Goal: Task Accomplishment & Management: Manage account settings

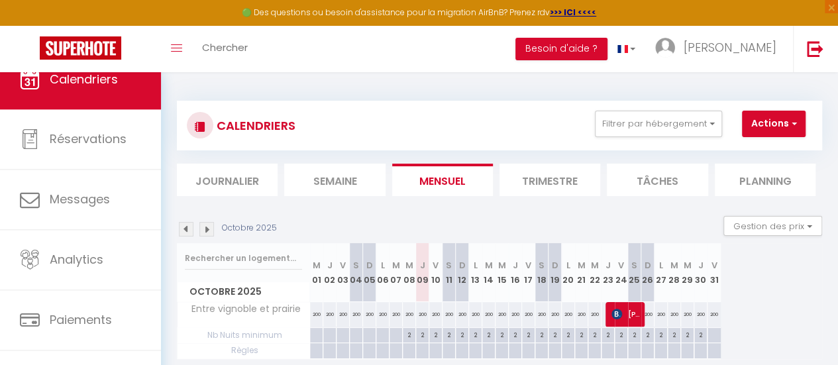
click at [207, 226] on img at bounding box center [206, 229] width 15 height 15
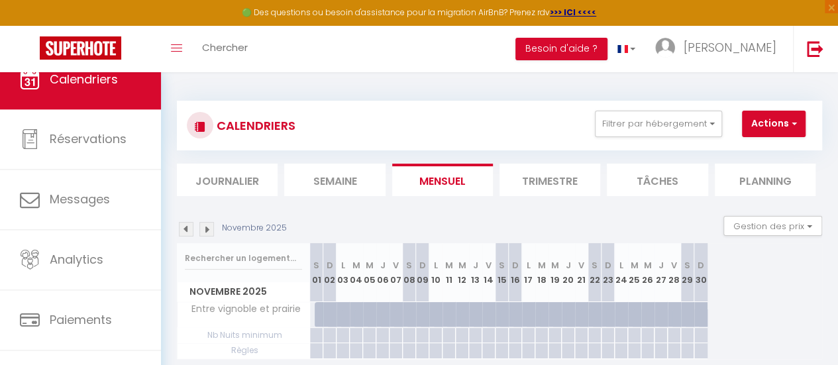
click at [207, 226] on img at bounding box center [206, 229] width 15 height 15
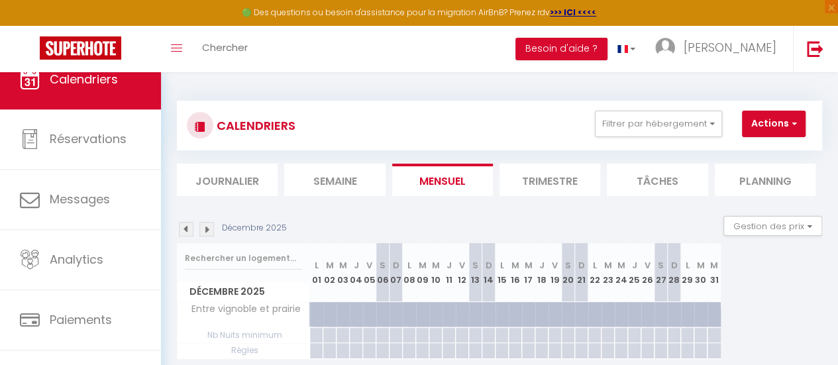
click at [207, 226] on img at bounding box center [206, 229] width 15 height 15
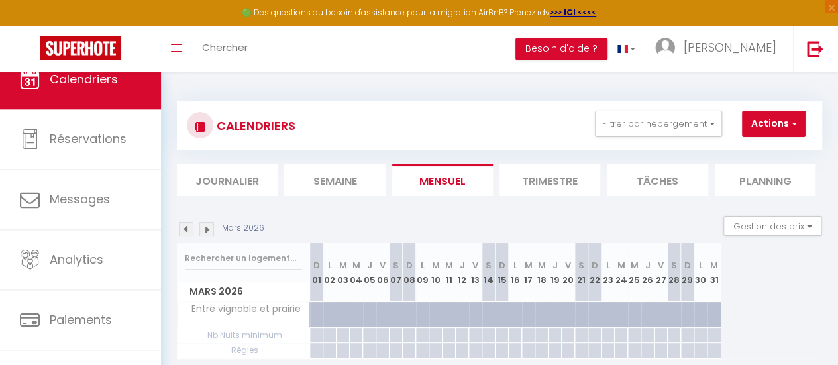
click at [207, 226] on img at bounding box center [206, 229] width 15 height 15
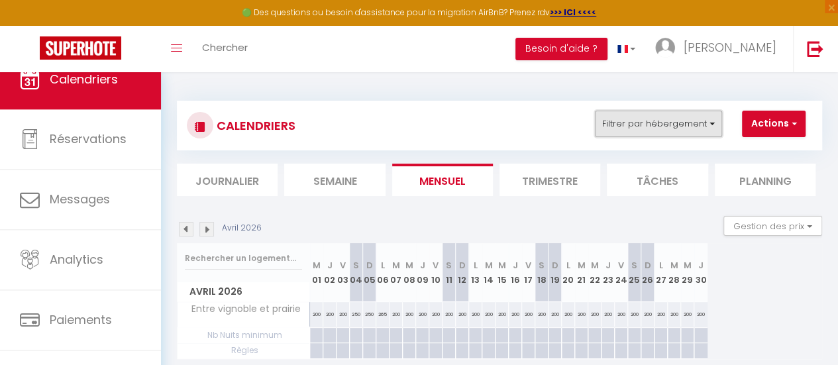
click at [711, 125] on button "Filtrer par hébergement" at bounding box center [658, 124] width 127 height 26
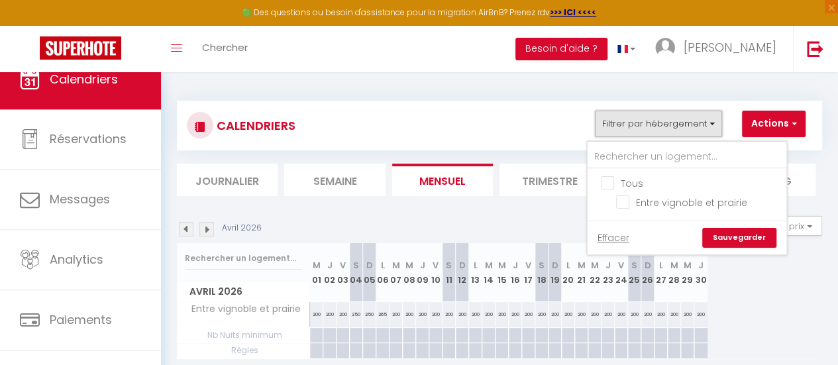
click at [710, 123] on button "Filtrer par hébergement" at bounding box center [658, 124] width 127 height 26
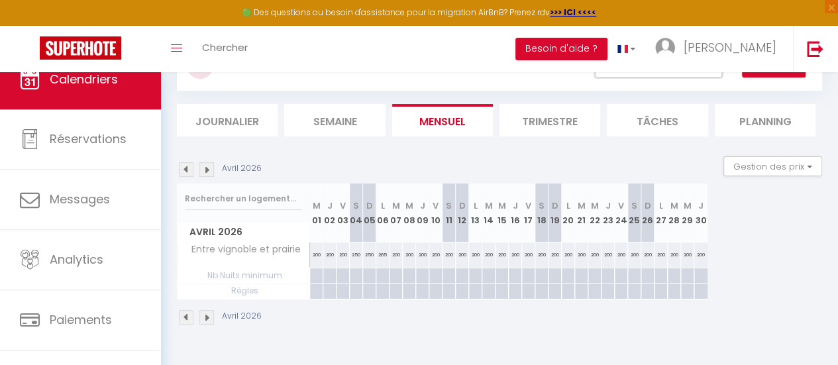
scroll to position [72, 0]
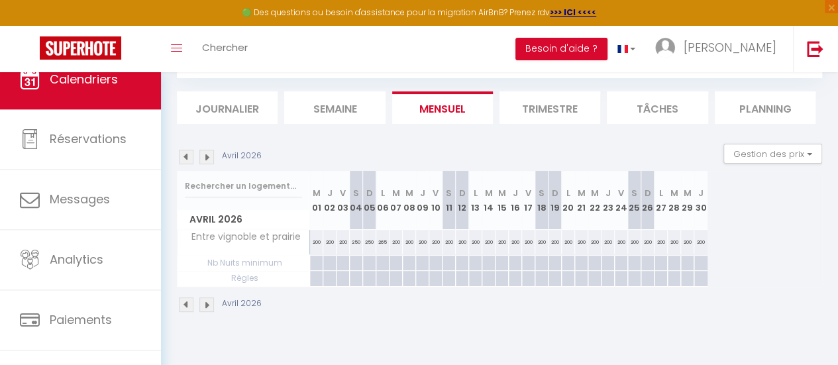
click at [209, 156] on img at bounding box center [206, 157] width 15 height 15
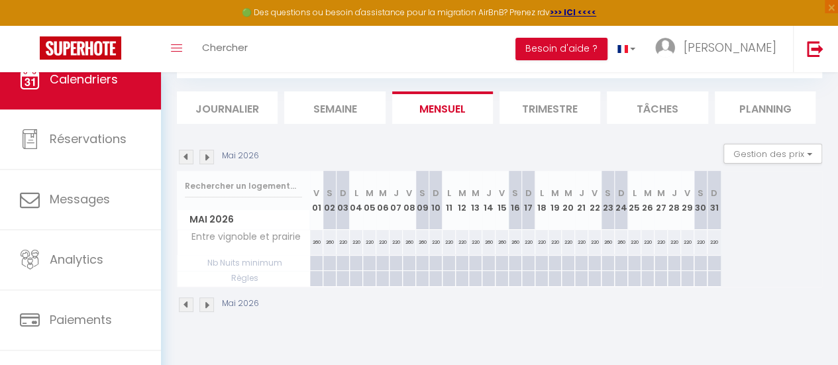
click at [209, 156] on img at bounding box center [206, 157] width 15 height 15
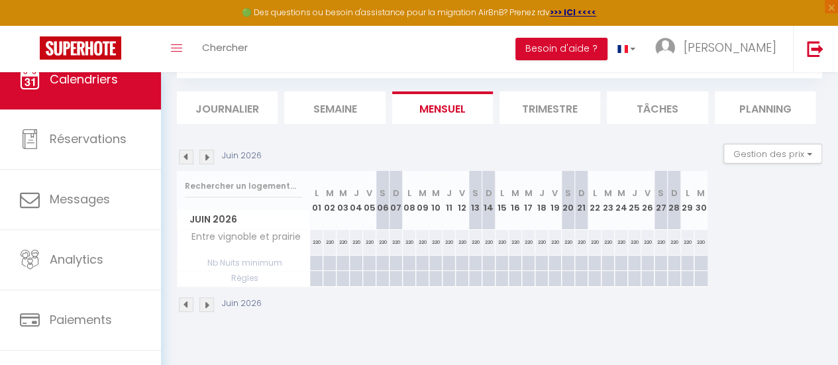
click at [209, 156] on img at bounding box center [206, 157] width 15 height 15
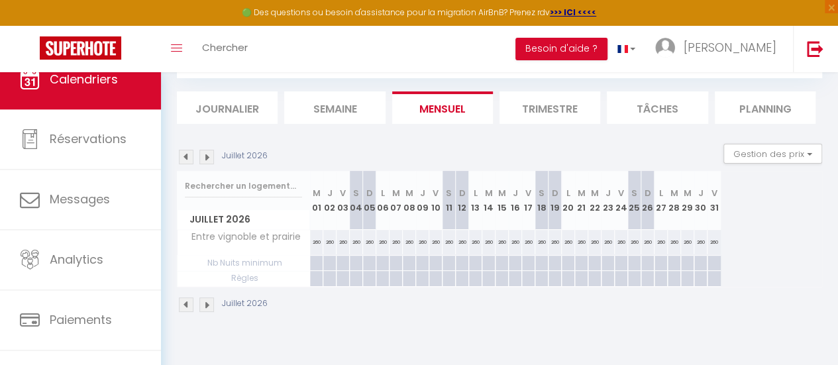
click at [209, 156] on img at bounding box center [206, 157] width 15 height 15
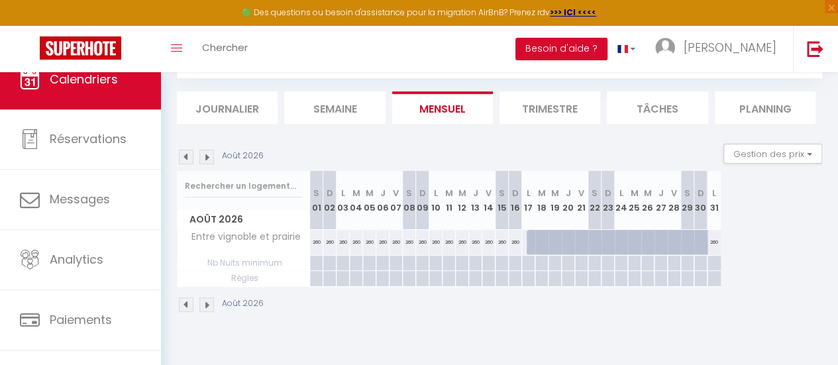
click at [209, 156] on img at bounding box center [206, 157] width 15 height 15
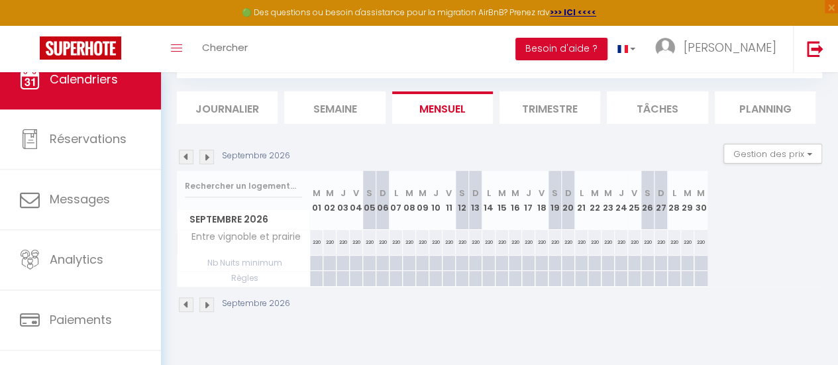
click at [209, 156] on img at bounding box center [206, 157] width 15 height 15
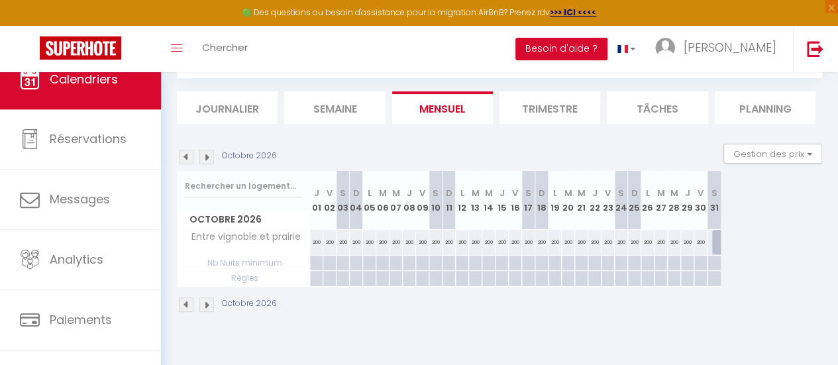
click at [209, 156] on img at bounding box center [206, 157] width 15 height 15
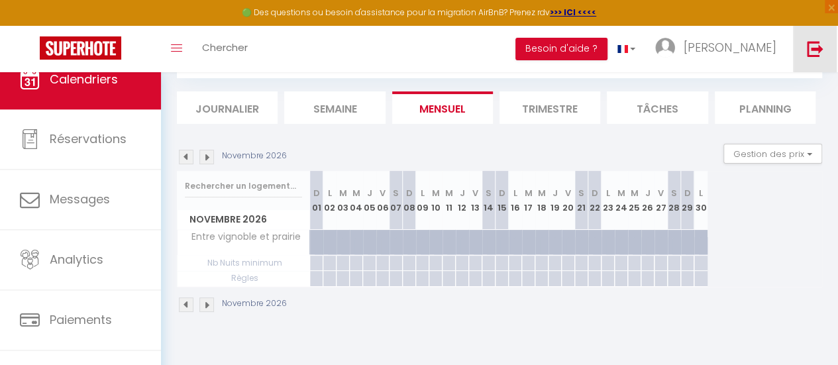
click at [820, 47] on img at bounding box center [815, 48] width 17 height 17
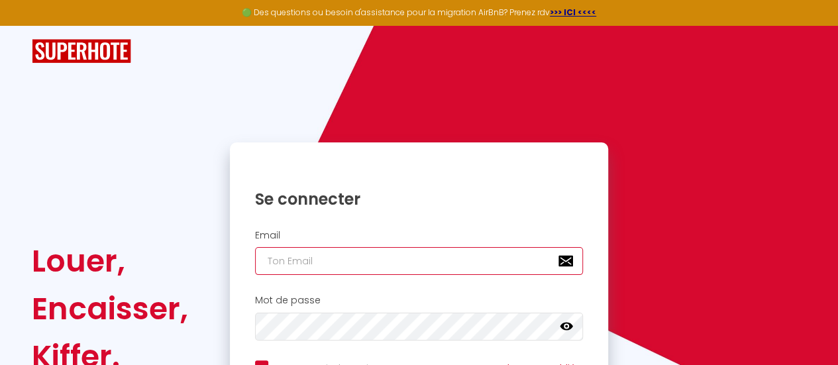
type input "[EMAIL_ADDRESS][DOMAIN_NAME]"
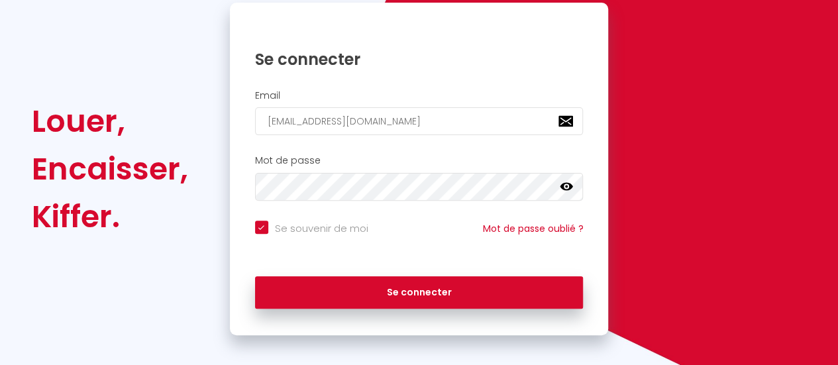
scroll to position [148, 0]
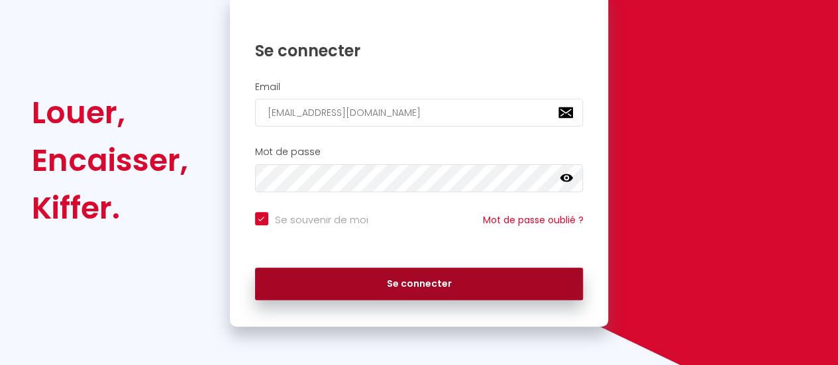
click at [461, 281] on button "Se connecter" at bounding box center [419, 284] width 328 height 33
checkbox input "true"
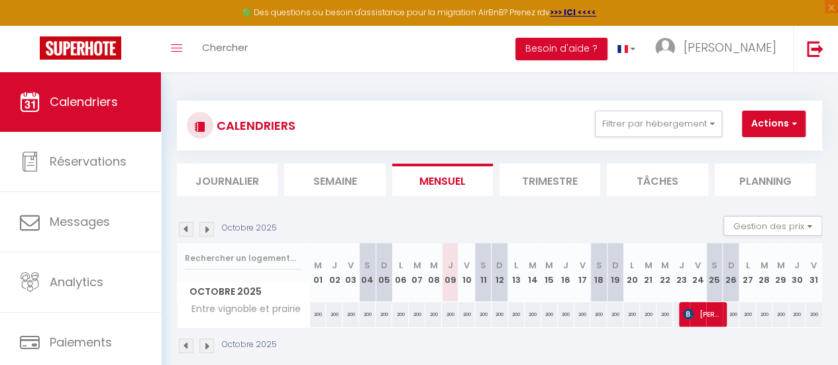
click at [195, 126] on img at bounding box center [200, 126] width 11 height 11
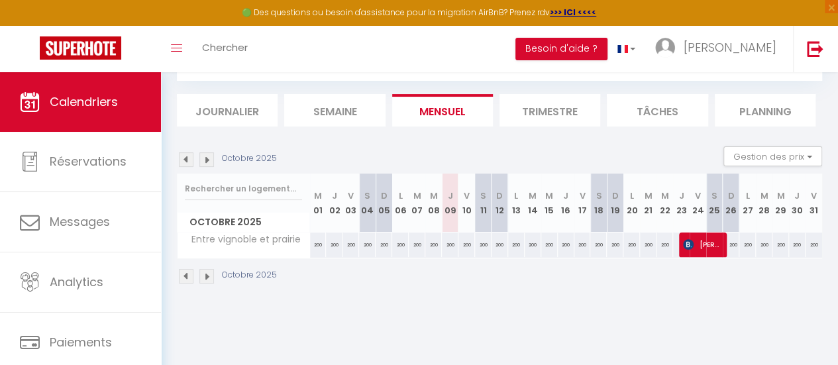
scroll to position [72, 0]
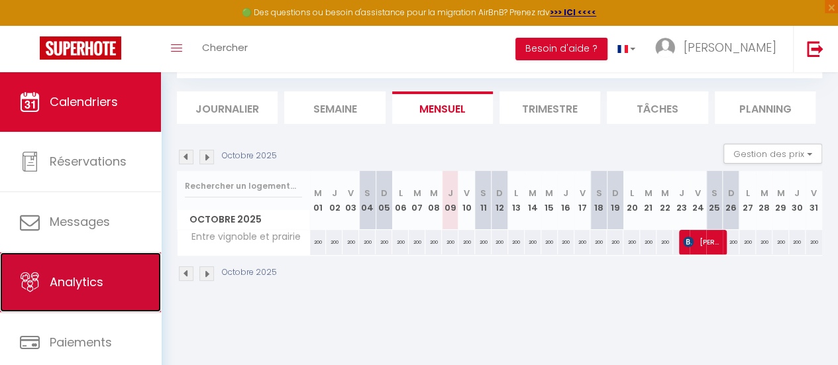
click at [103, 281] on span "Analytics" at bounding box center [77, 281] width 54 height 17
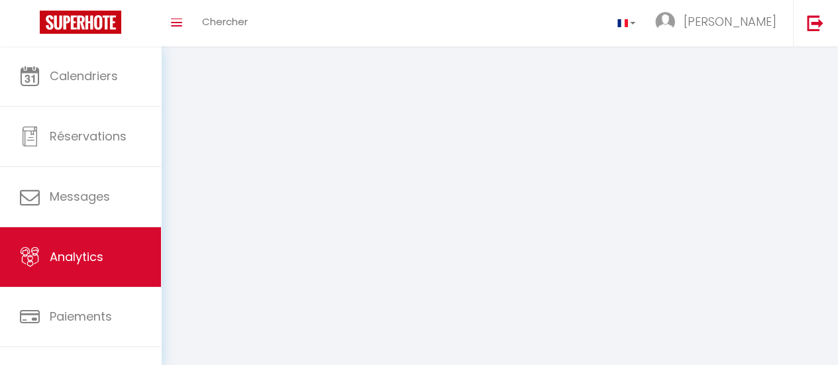
select select "2025"
select select "10"
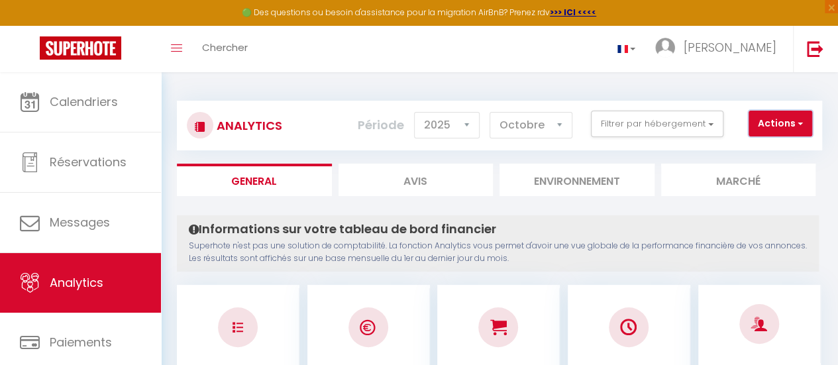
click at [777, 126] on button "Actions" at bounding box center [780, 124] width 64 height 26
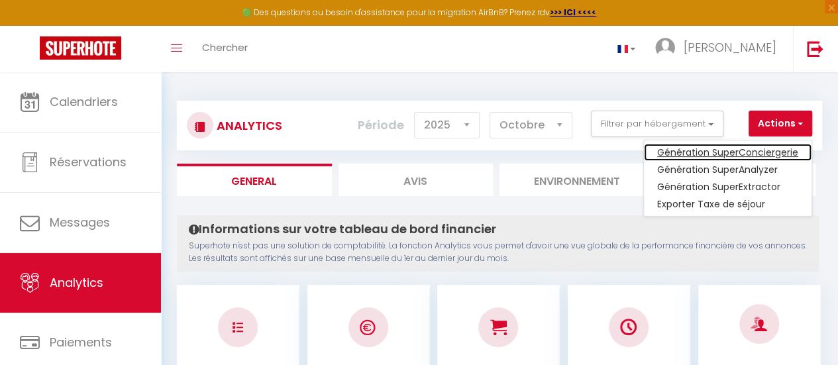
click at [754, 150] on link "Génération SuperConciergerie" at bounding box center [728, 152] width 168 height 17
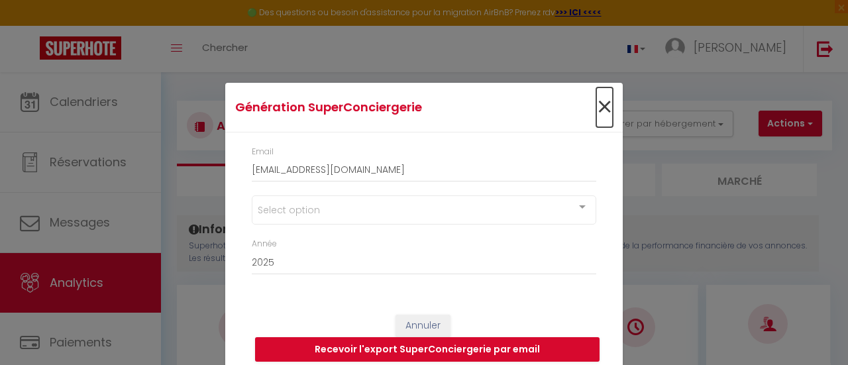
click at [601, 105] on span "×" at bounding box center [604, 107] width 17 height 40
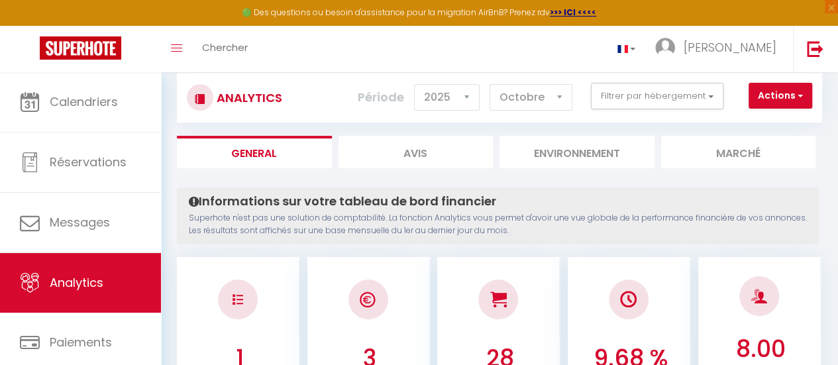
scroll to position [40, 0]
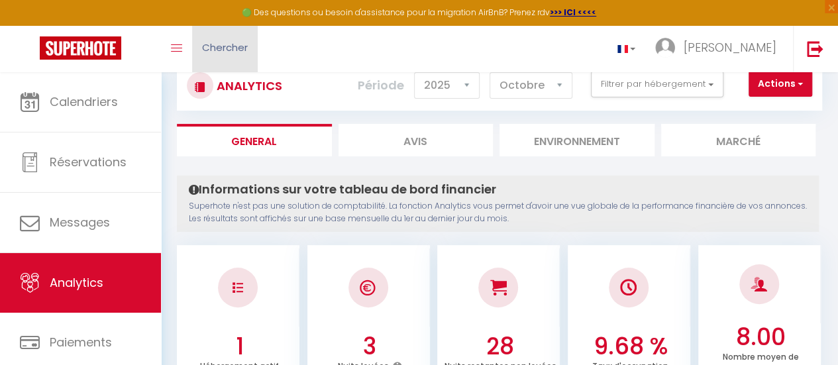
click at [226, 48] on span "Chercher" at bounding box center [225, 47] width 46 height 14
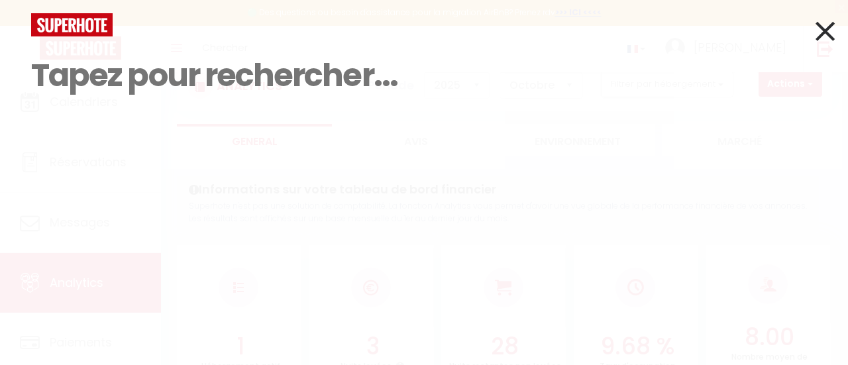
click at [222, 141] on div "Résultat de la recherche Id Appart Voyageur Checkin Checkout Nuits Pers. Platef…" at bounding box center [423, 99] width 805 height 172
click at [236, 116] on div "Résultat de la recherche Id Appart Voyageur Checkin Checkout Nuits Pers. Platef…" at bounding box center [423, 99] width 805 height 172
click at [420, 83] on input at bounding box center [423, 75] width 785 height 78
click at [822, 30] on icon at bounding box center [824, 31] width 19 height 33
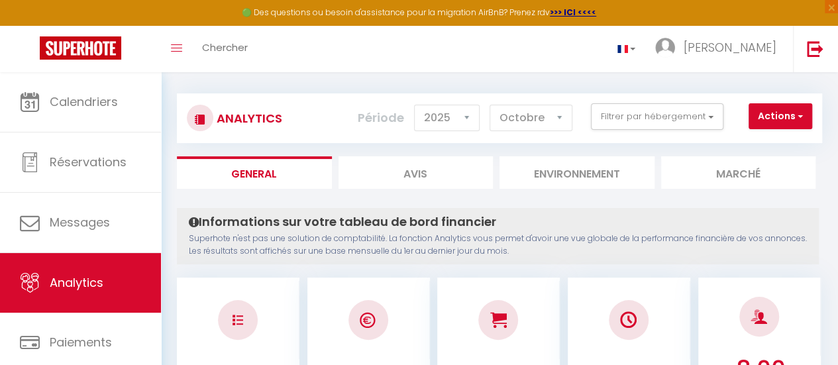
scroll to position [0, 0]
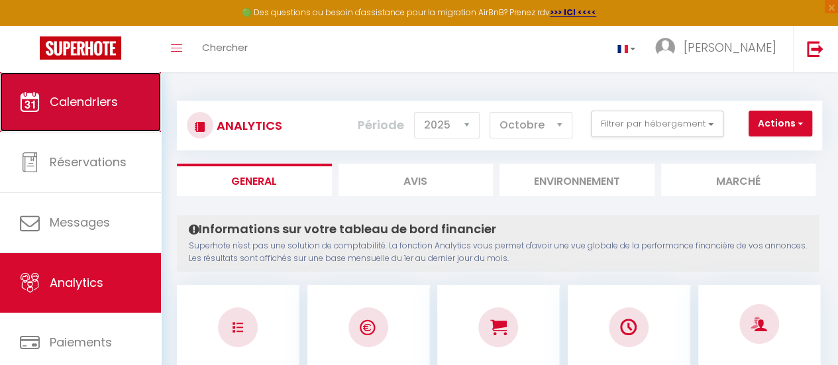
click at [99, 107] on span "Calendriers" at bounding box center [84, 101] width 68 height 17
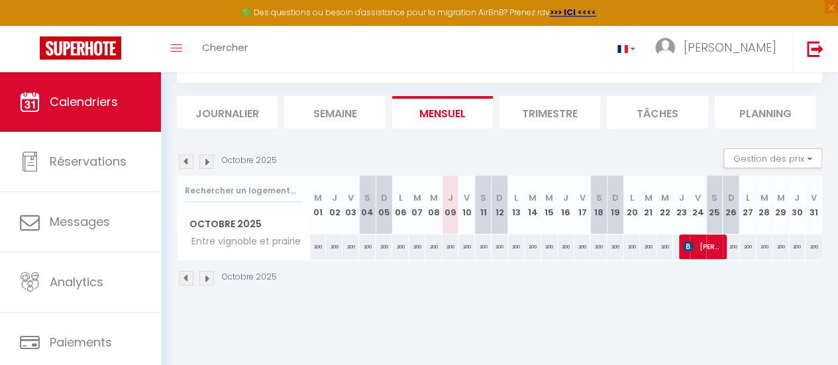
scroll to position [72, 0]
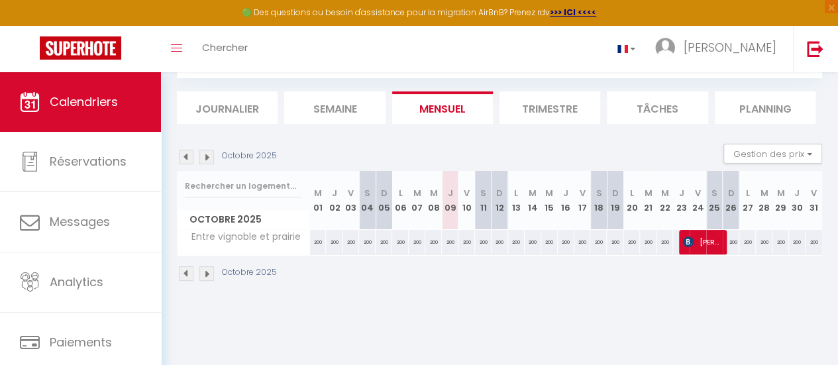
click at [206, 272] on img at bounding box center [206, 273] width 15 height 15
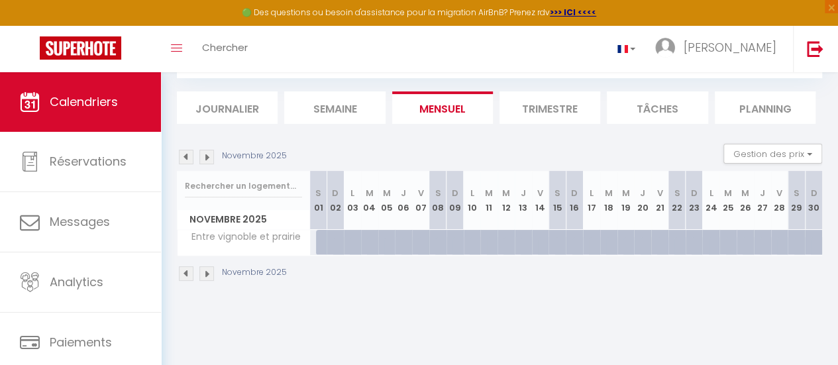
click at [206, 272] on img at bounding box center [206, 273] width 15 height 15
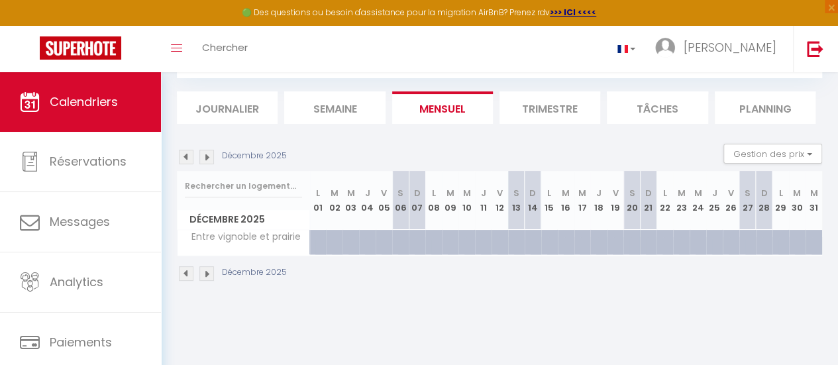
click at [206, 272] on img at bounding box center [206, 273] width 15 height 15
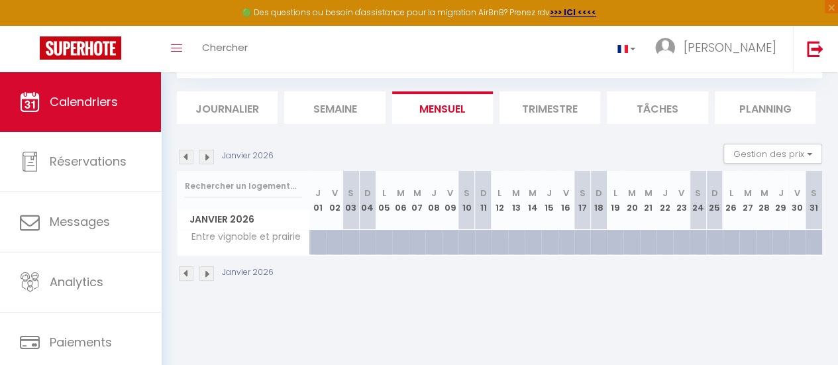
click at [206, 272] on img at bounding box center [206, 273] width 15 height 15
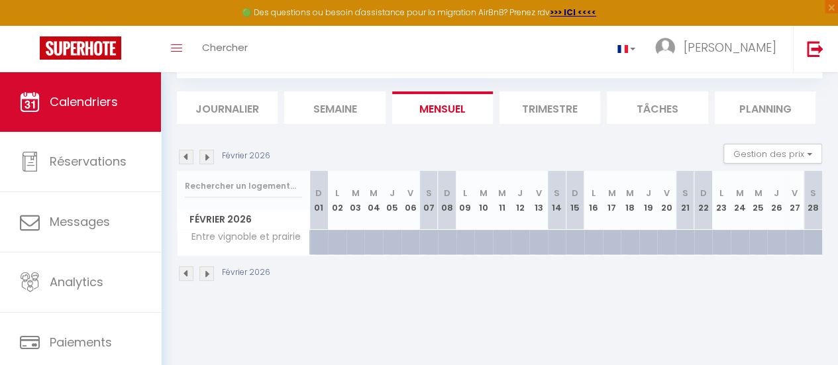
click at [206, 272] on img at bounding box center [206, 273] width 15 height 15
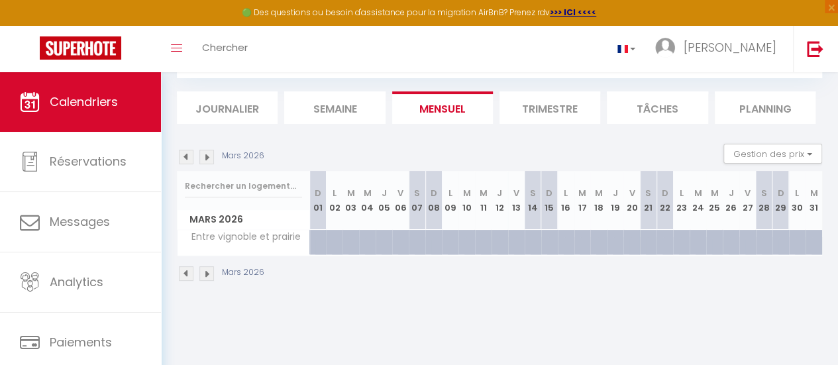
click at [206, 272] on img at bounding box center [206, 273] width 15 height 15
